Goal: Check status: Check status

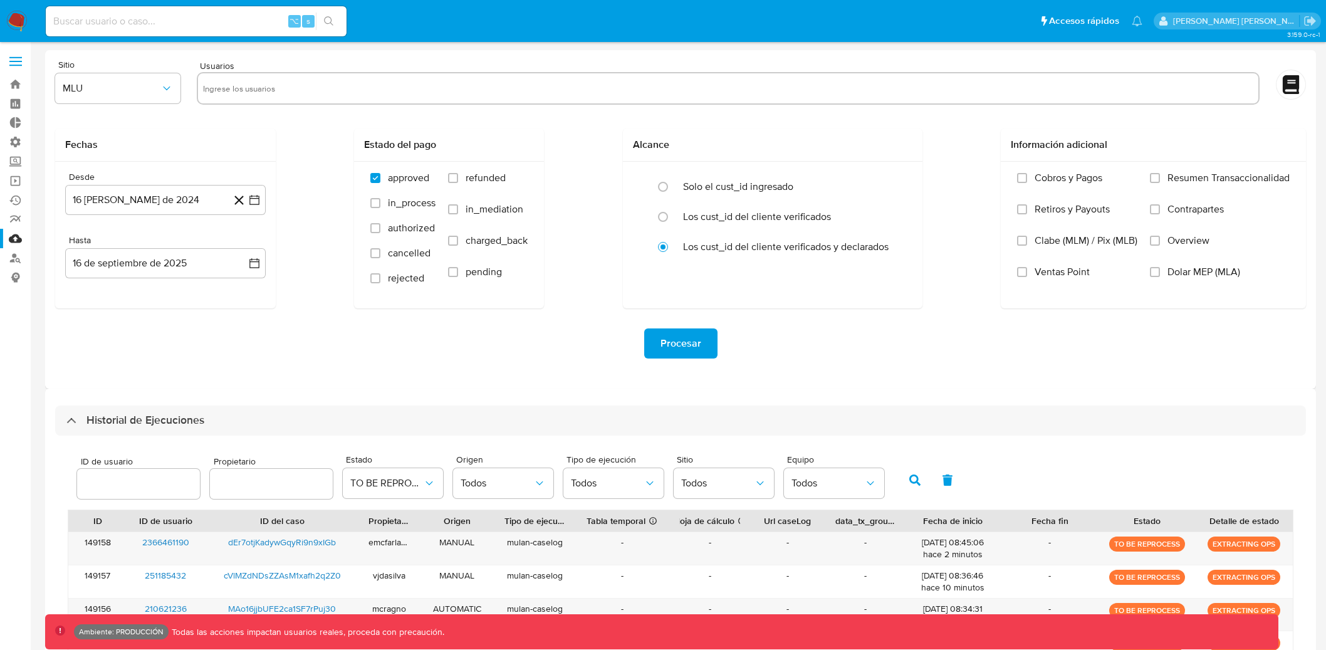
select select "10"
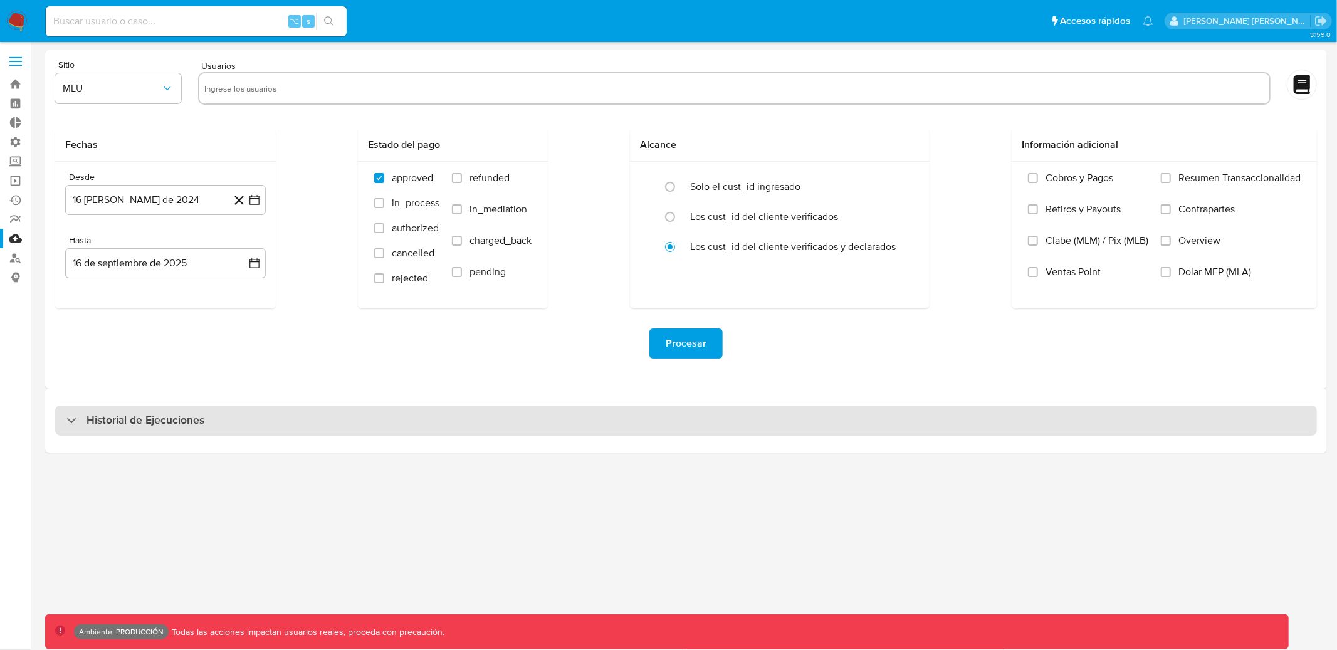
click at [356, 429] on div "Historial de Ejecuciones" at bounding box center [686, 421] width 1262 height 30
select select "10"
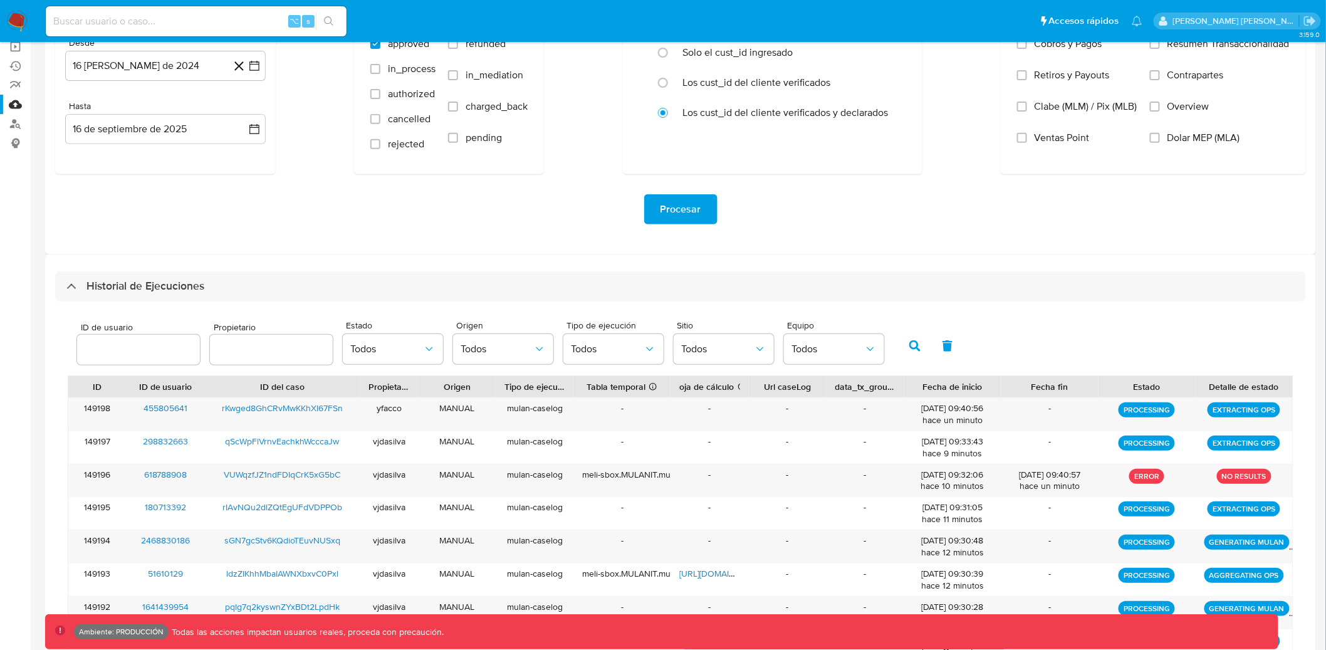
scroll to position [158, 0]
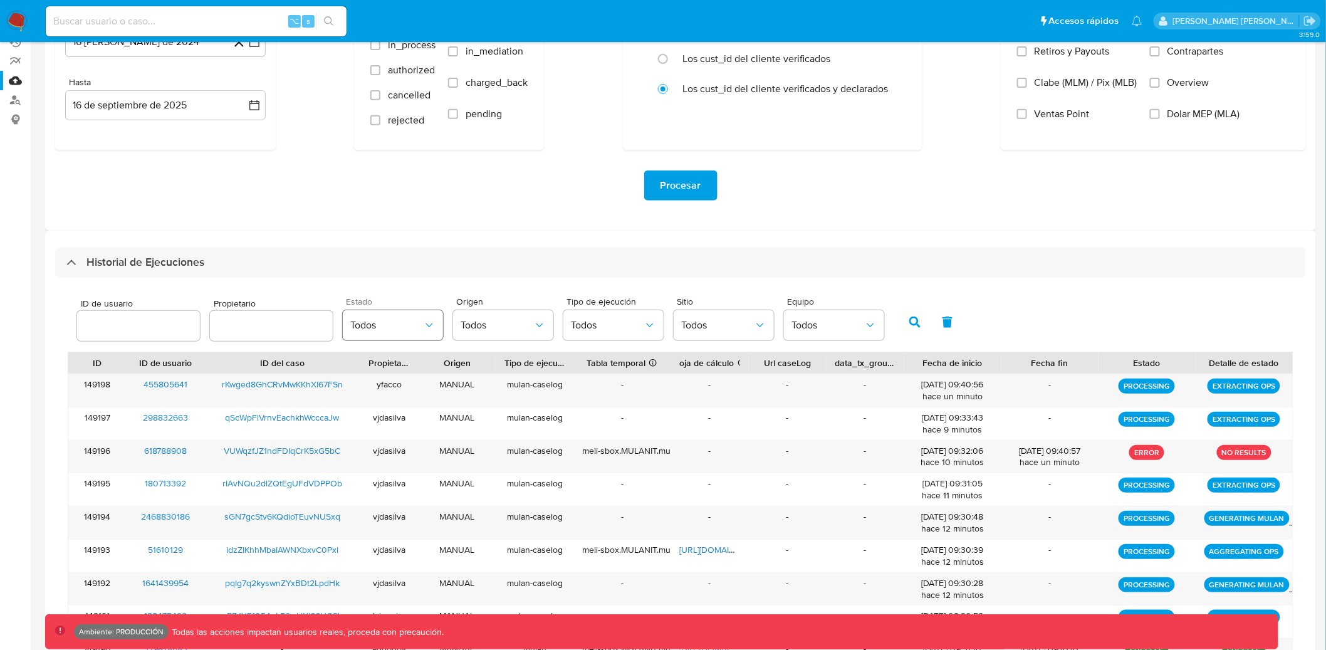
click at [413, 327] on span "Todos" at bounding box center [386, 325] width 73 height 13
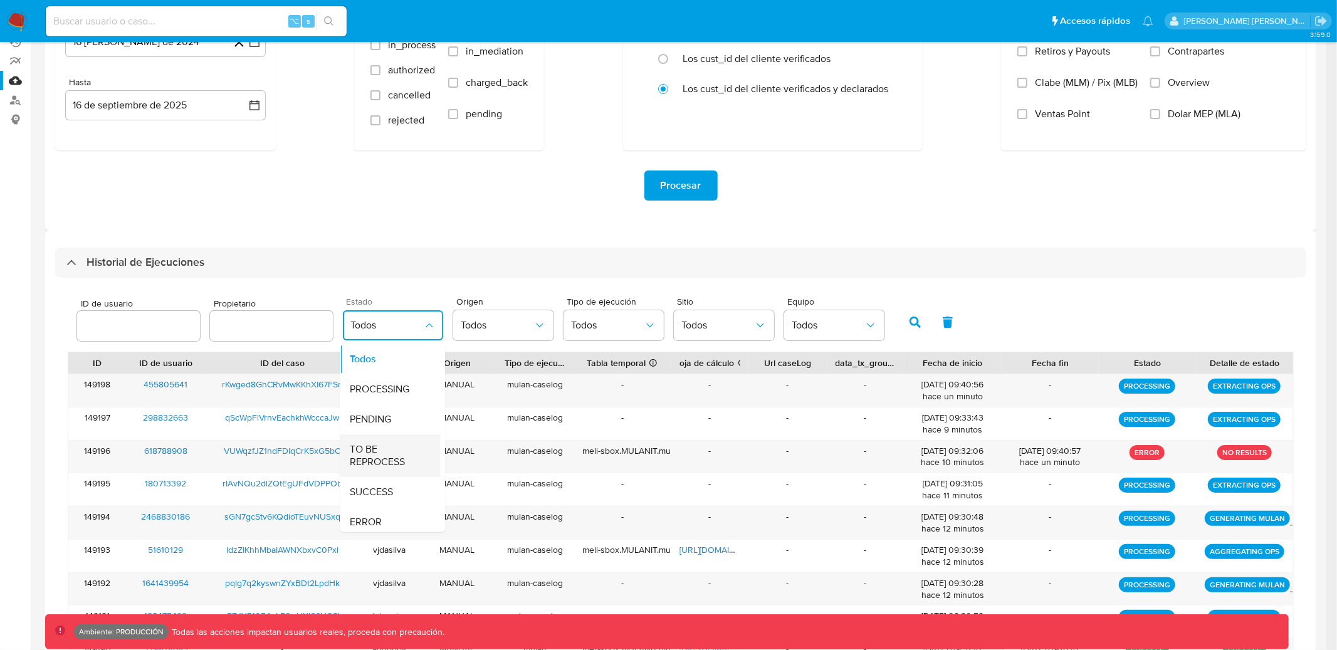
click at [385, 451] on span "TO BE REPROCESS" at bounding box center [386, 455] width 73 height 25
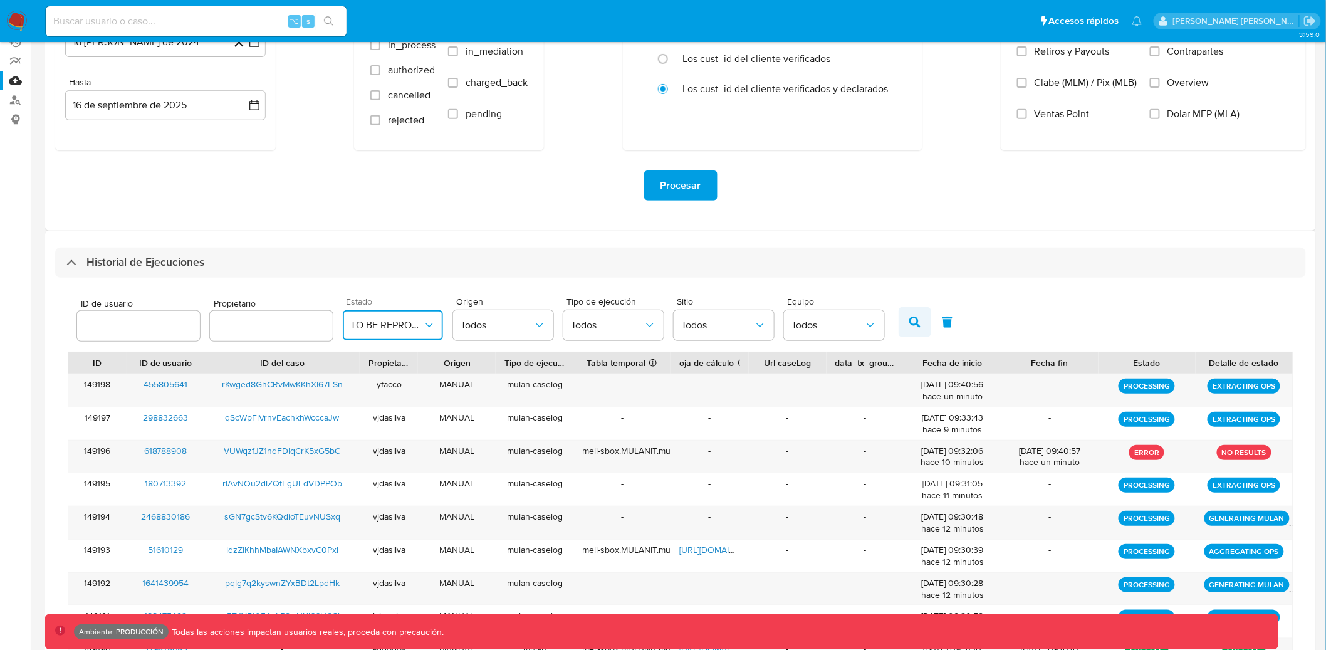
click at [909, 315] on button "button" at bounding box center [915, 322] width 33 height 30
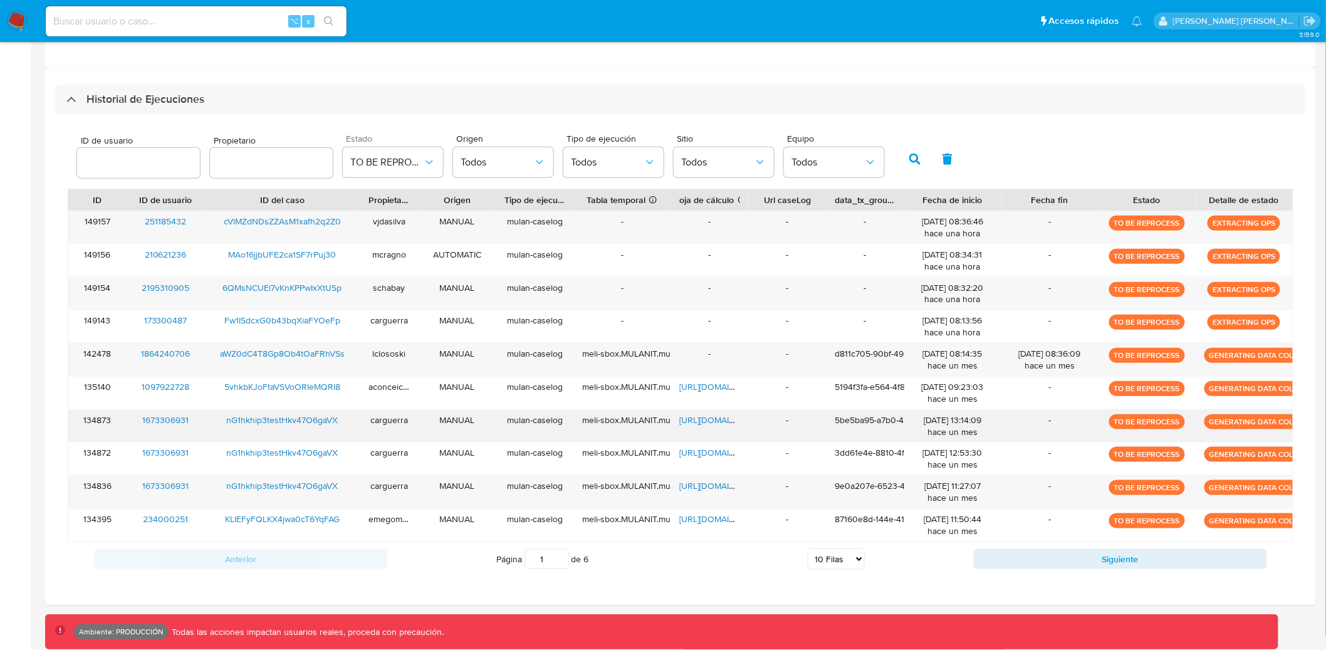
scroll to position [329, 0]
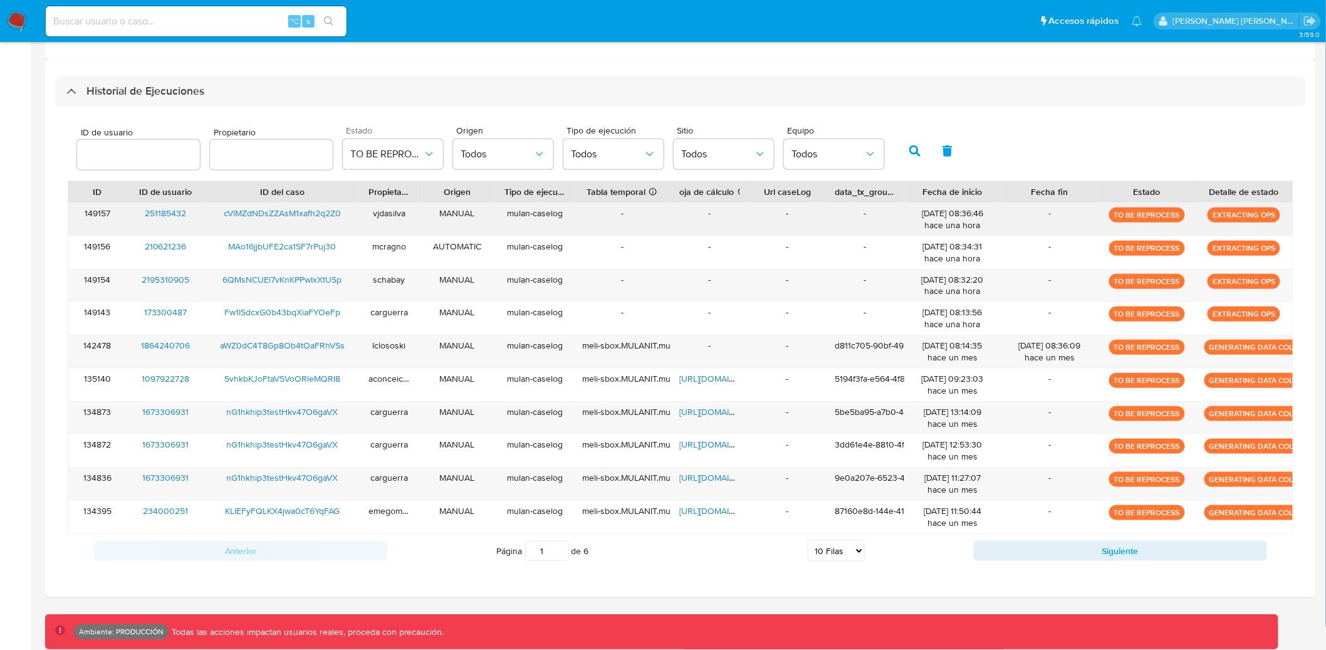
drag, startPoint x: 110, startPoint y: 214, endPoint x: 71, endPoint y: 211, distance: 39.0
click at [71, 211] on div "149157" at bounding box center [97, 219] width 58 height 33
click at [909, 149] on icon "button" at bounding box center [914, 150] width 11 height 11
